Goal: Task Accomplishment & Management: Manage account settings

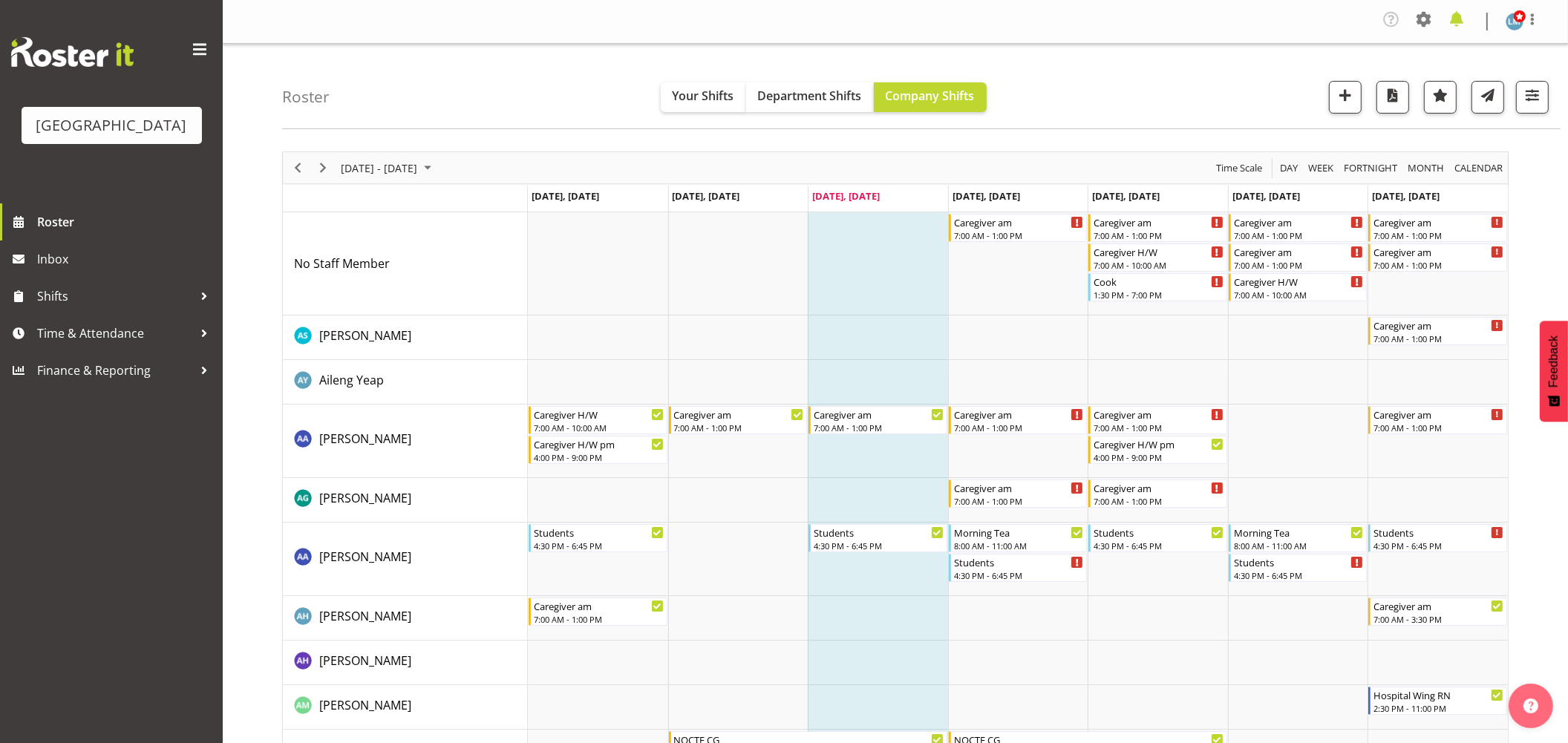
click at [1450, 15] on span at bounding box center [1456, 19] width 23 height 23
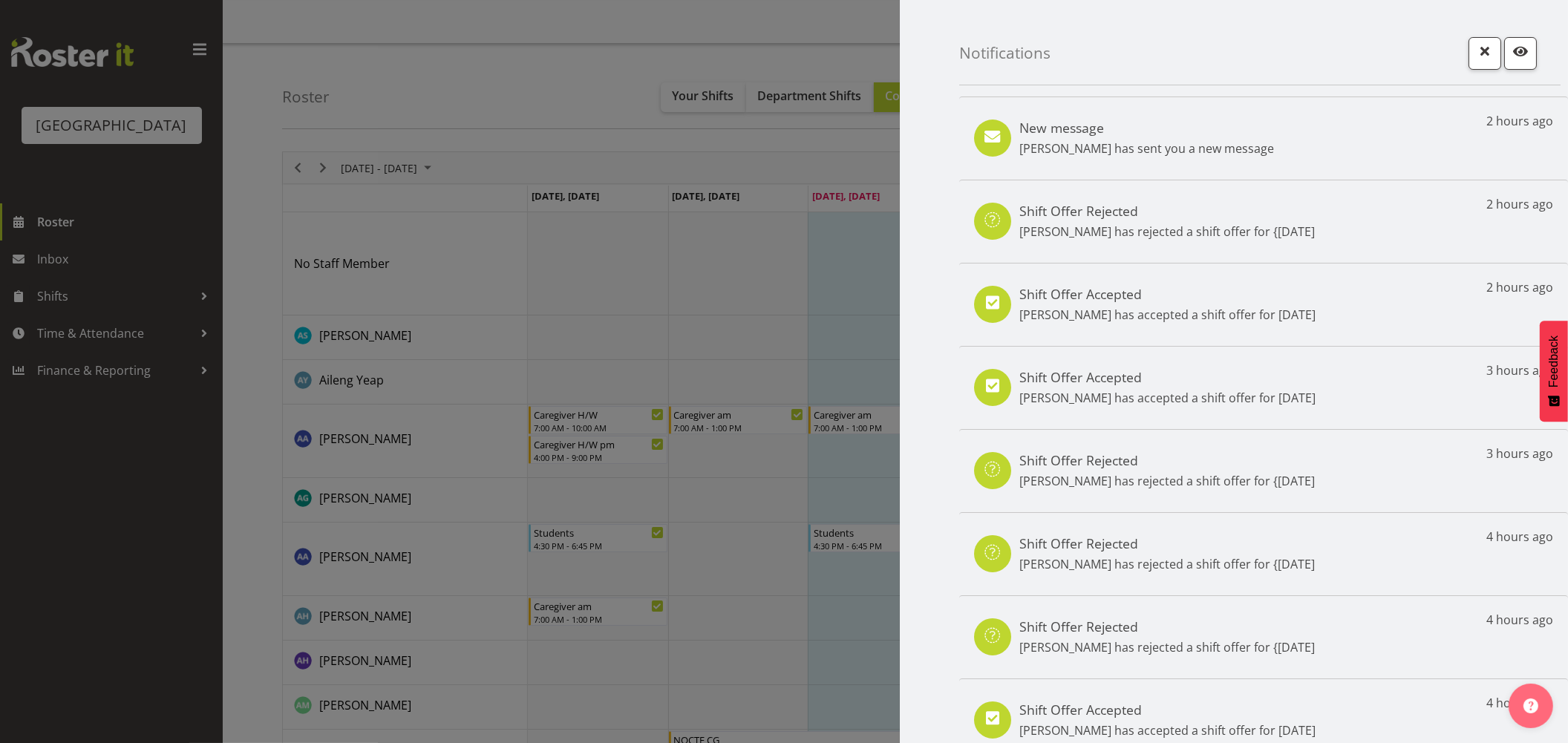
click at [70, 241] on div at bounding box center [784, 371] width 1568 height 743
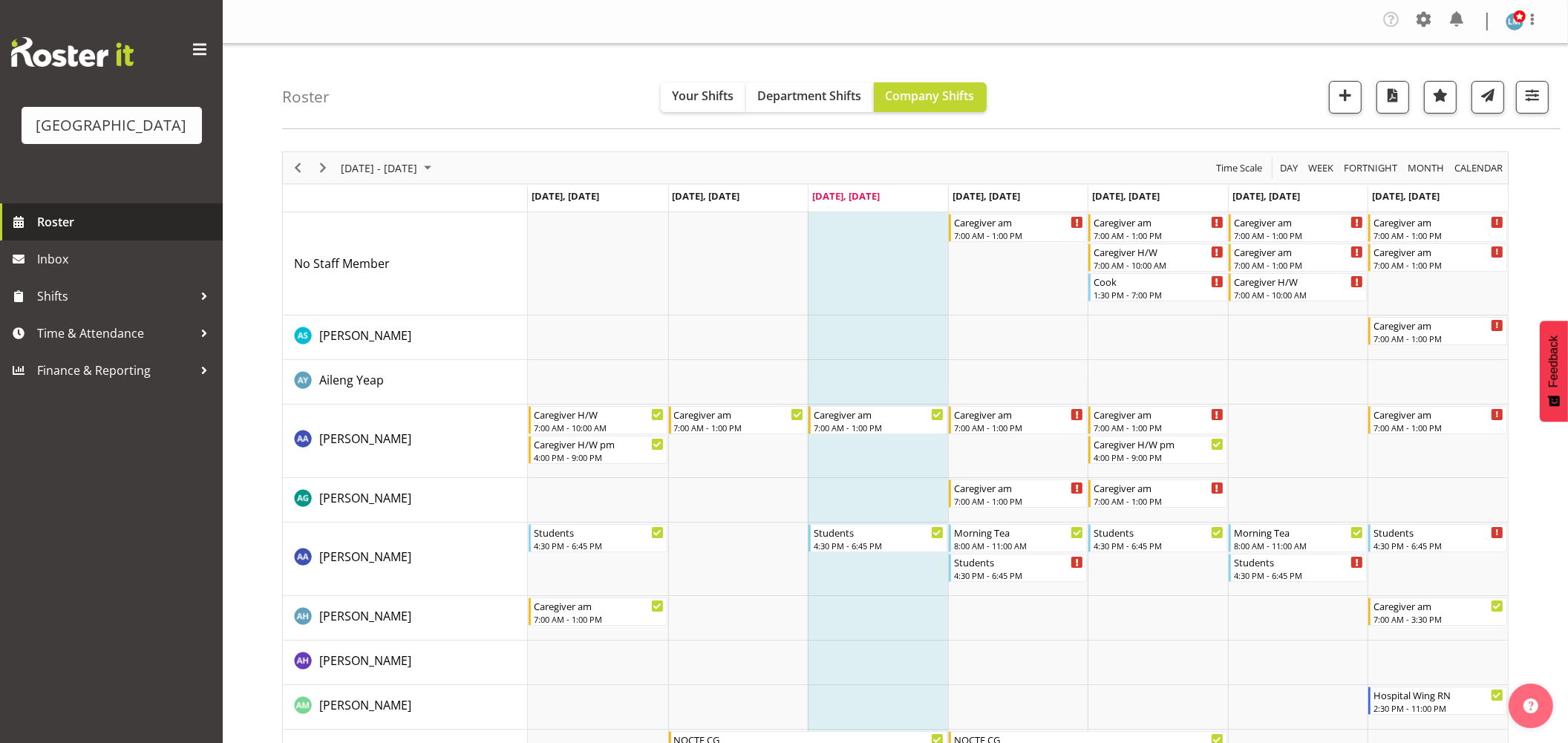
click at [49, 233] on span "Roster" at bounding box center [126, 222] width 178 height 23
click at [317, 161] on span "Next" at bounding box center [323, 168] width 18 height 19
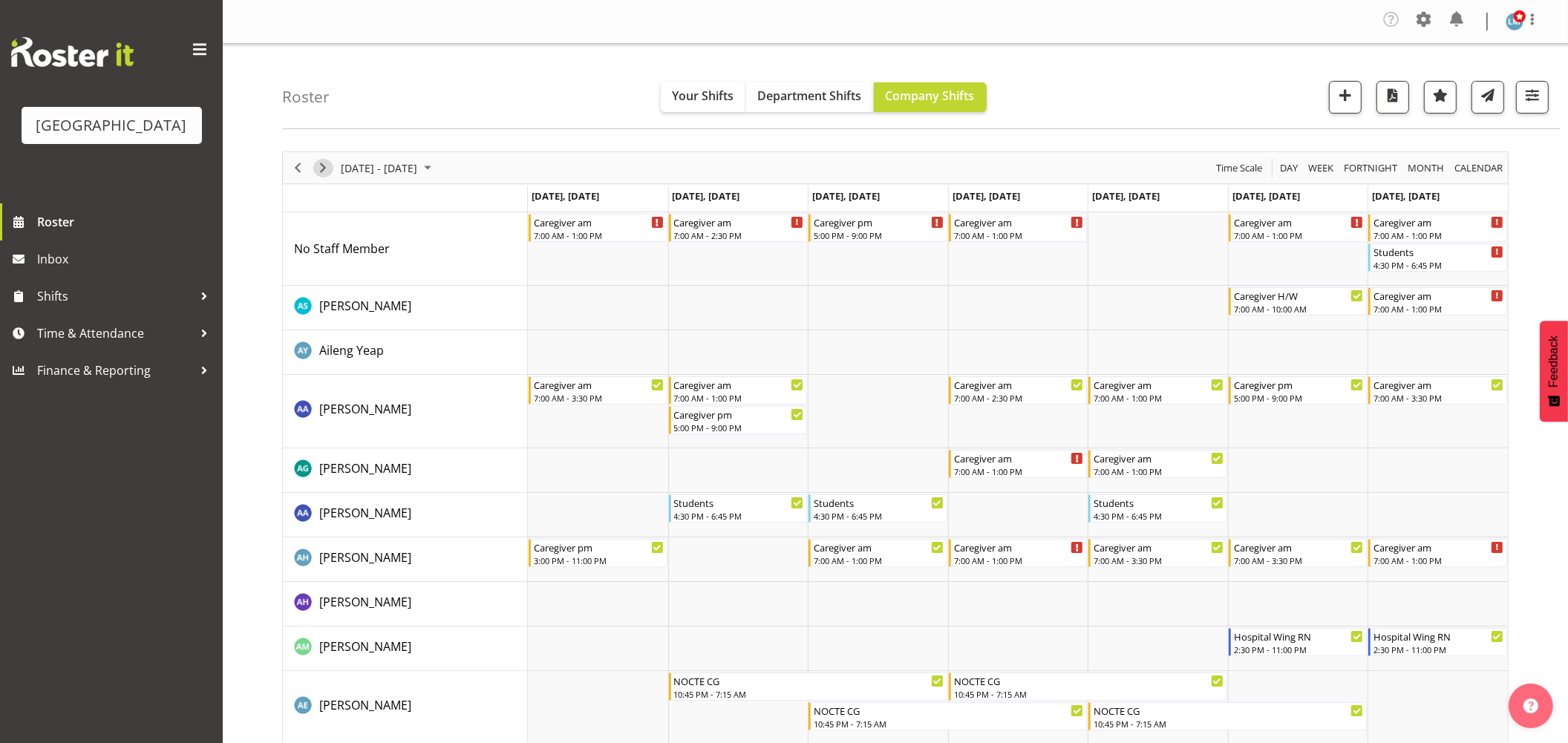
click at [327, 167] on span "Next" at bounding box center [323, 168] width 18 height 19
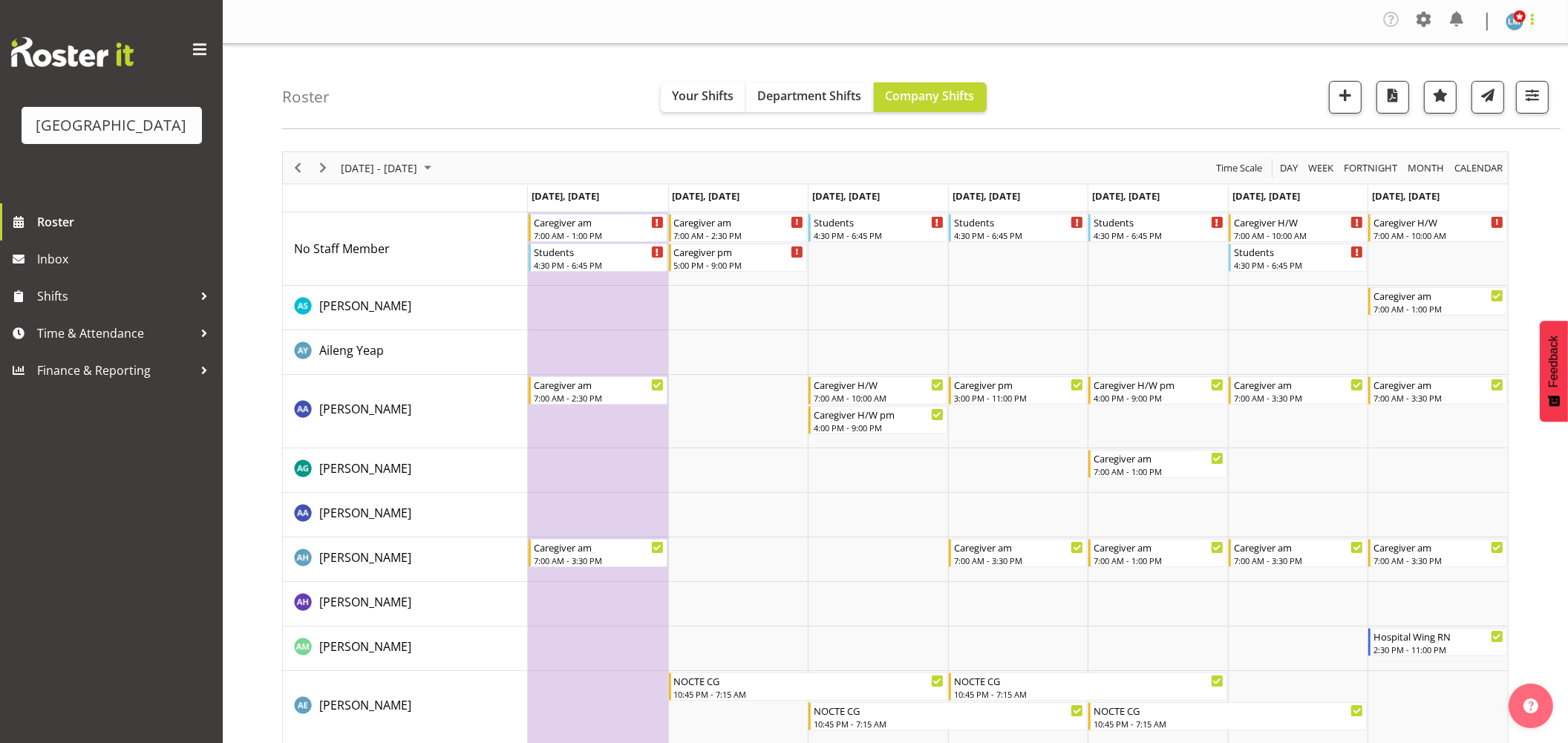
click at [1535, 23] on span at bounding box center [1533, 20] width 18 height 18
click at [1487, 92] on link "Log Out" at bounding box center [1470, 82] width 142 height 27
